Goal: Navigation & Orientation: Go to known website

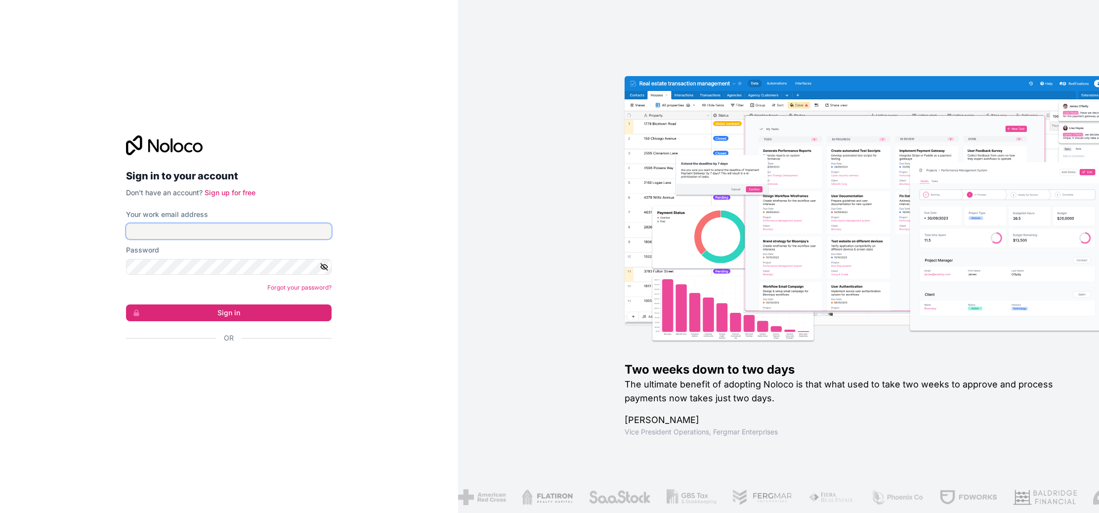
type input "**********"
click at [194, 307] on button "Sign in" at bounding box center [229, 312] width 206 height 17
click at [198, 310] on button "Sign in" at bounding box center [229, 312] width 206 height 17
click at [259, 307] on button "Sign in" at bounding box center [229, 312] width 206 height 17
click at [253, 315] on button "Sign in" at bounding box center [229, 312] width 206 height 17
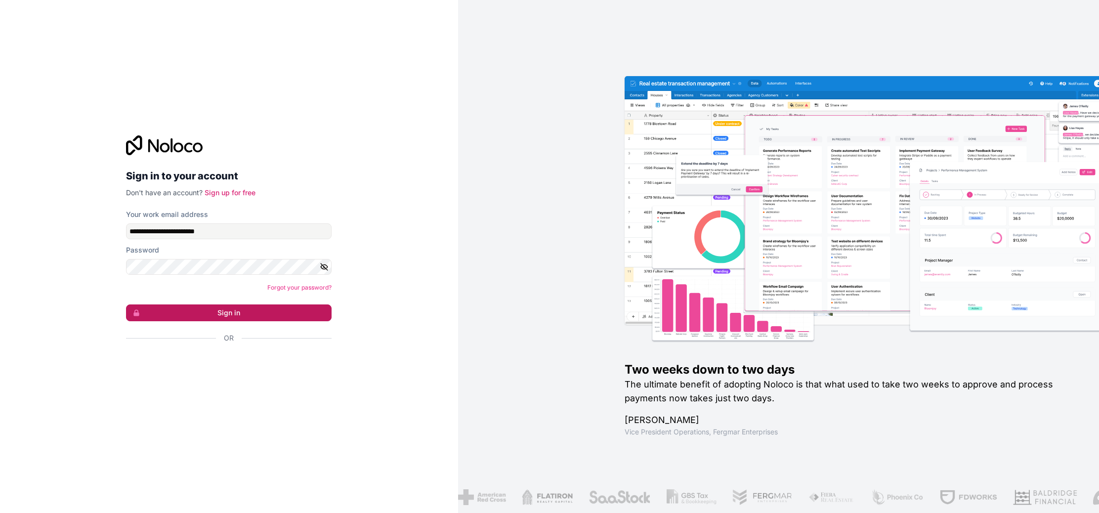
click at [252, 315] on button "Sign in" at bounding box center [229, 312] width 206 height 17
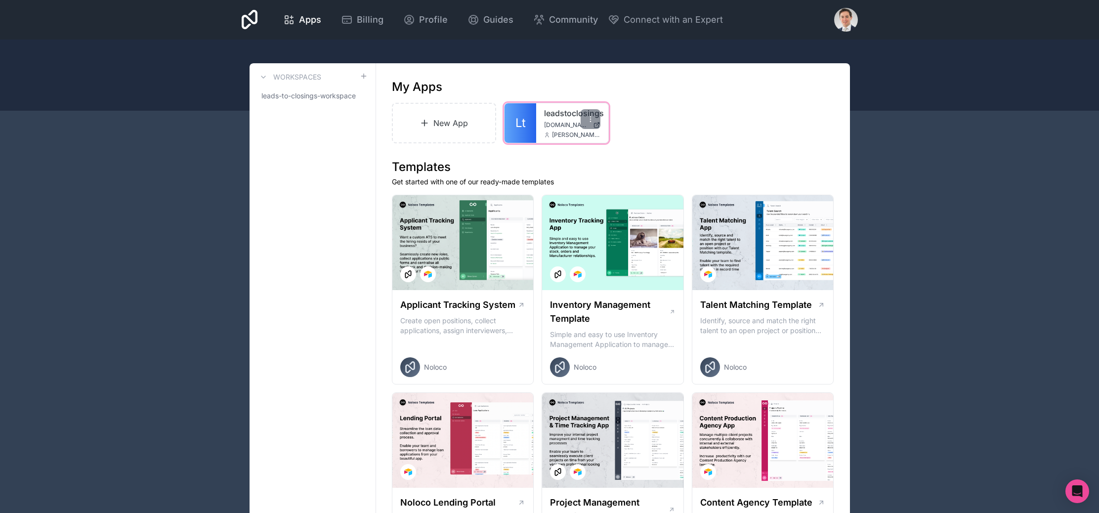
click at [568, 126] on span "[DOMAIN_NAME]" at bounding box center [566, 125] width 45 height 8
click at [1081, 497] on div "Open Intercom Messenger" at bounding box center [1078, 491] width 26 height 26
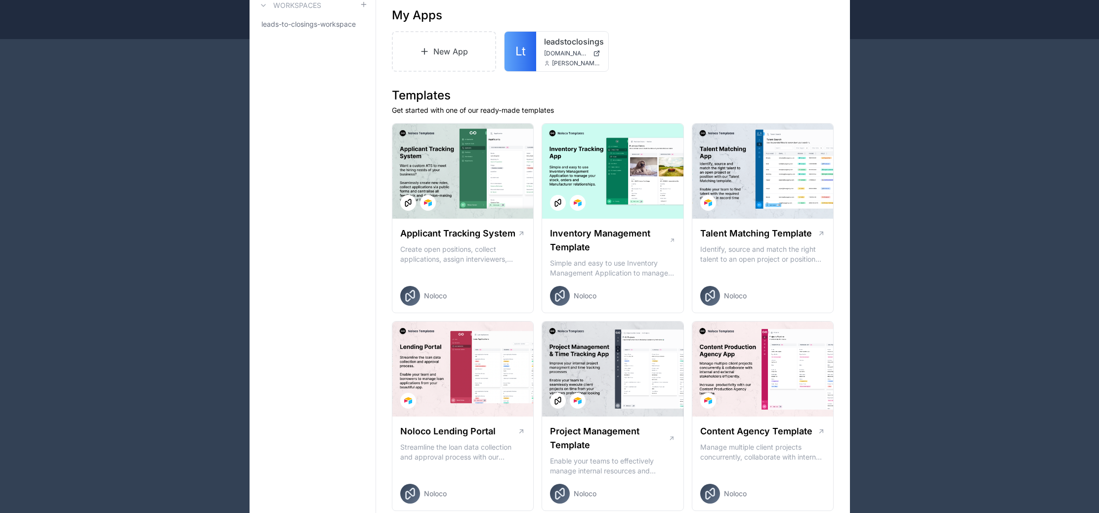
scroll to position [51, 0]
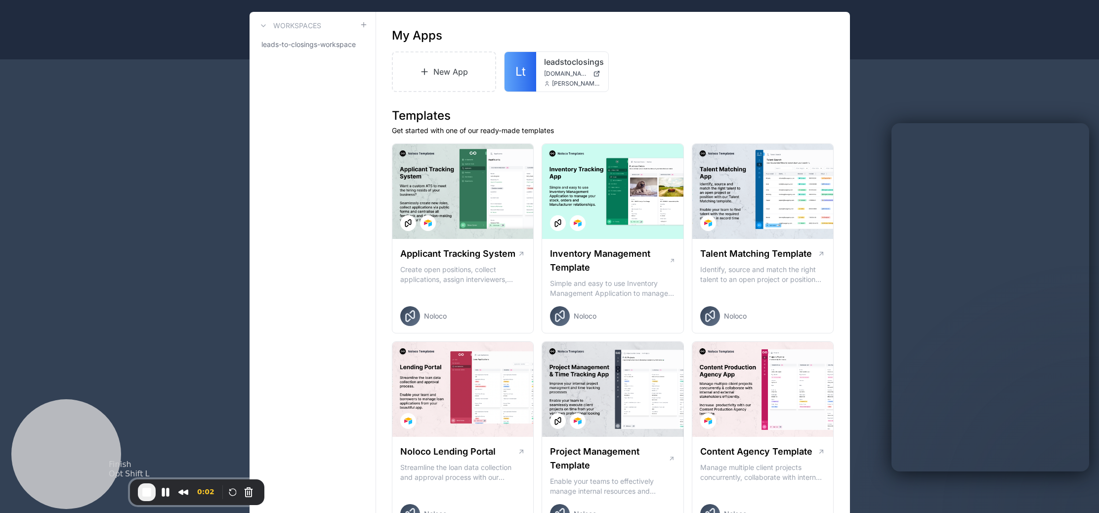
click at [151, 494] on span "End Recording" at bounding box center [147, 492] width 12 height 12
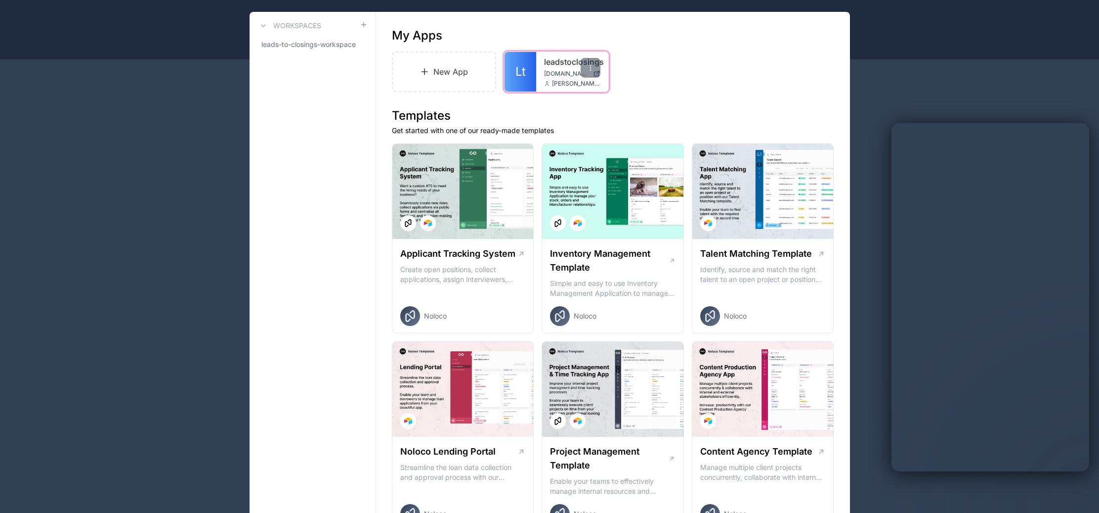
click at [550, 64] on link "leadstoclosings" at bounding box center [572, 62] width 56 height 12
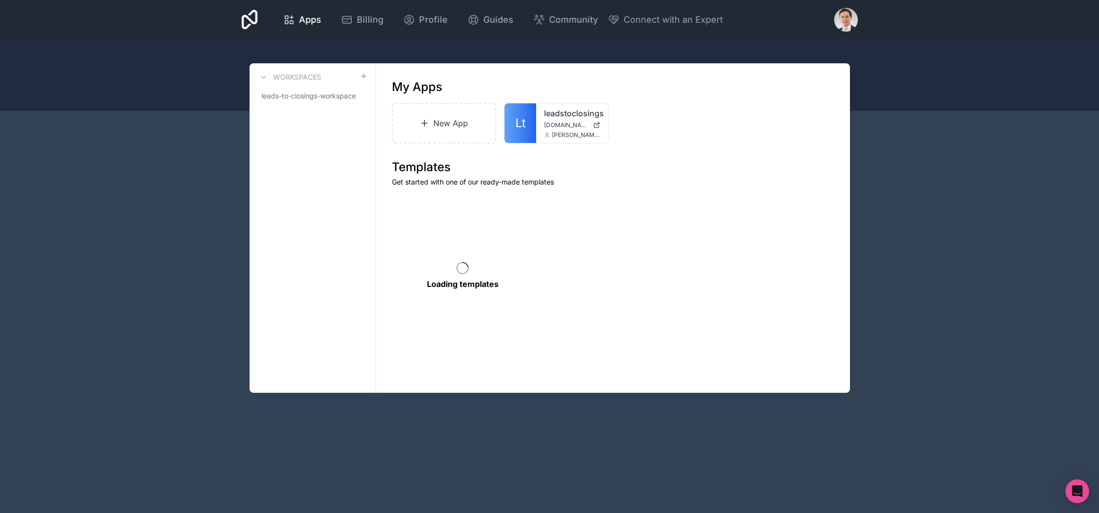
click at [1066, 489] on body "Apps Billing Profile Guides Community Connect with an Expert Billing Profile Gu…" at bounding box center [549, 256] width 1099 height 513
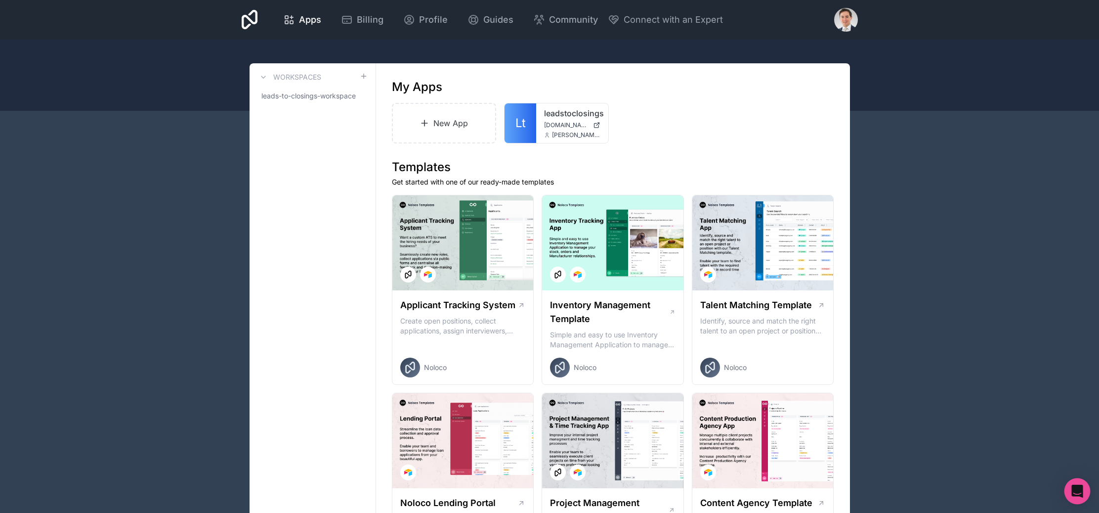
click at [1070, 488] on div "Open Intercom Messenger" at bounding box center [1078, 491] width 26 height 26
click at [835, 23] on div at bounding box center [846, 20] width 24 height 24
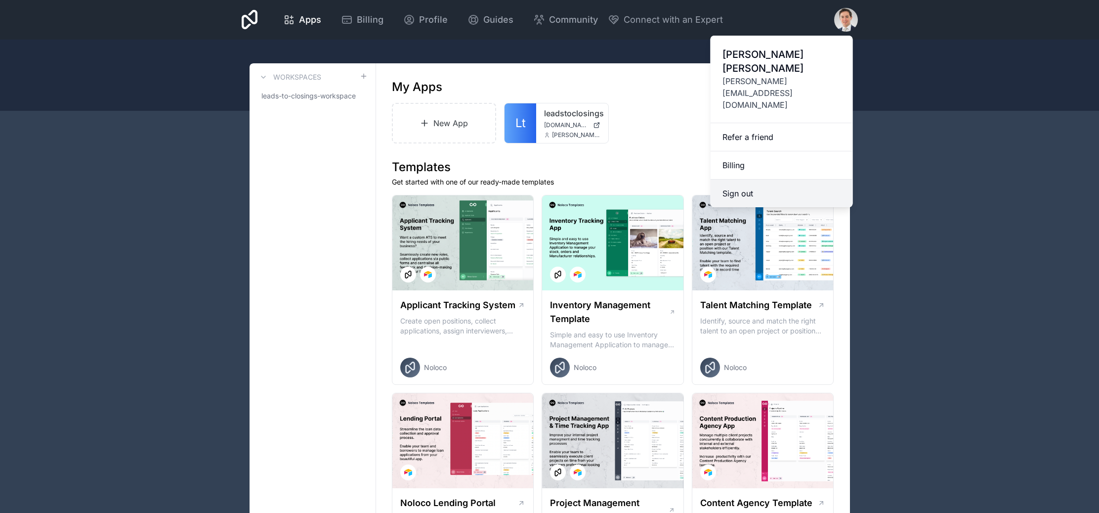
click at [746, 179] on button "Sign out" at bounding box center [782, 193] width 142 height 28
